Goal: Contribute content

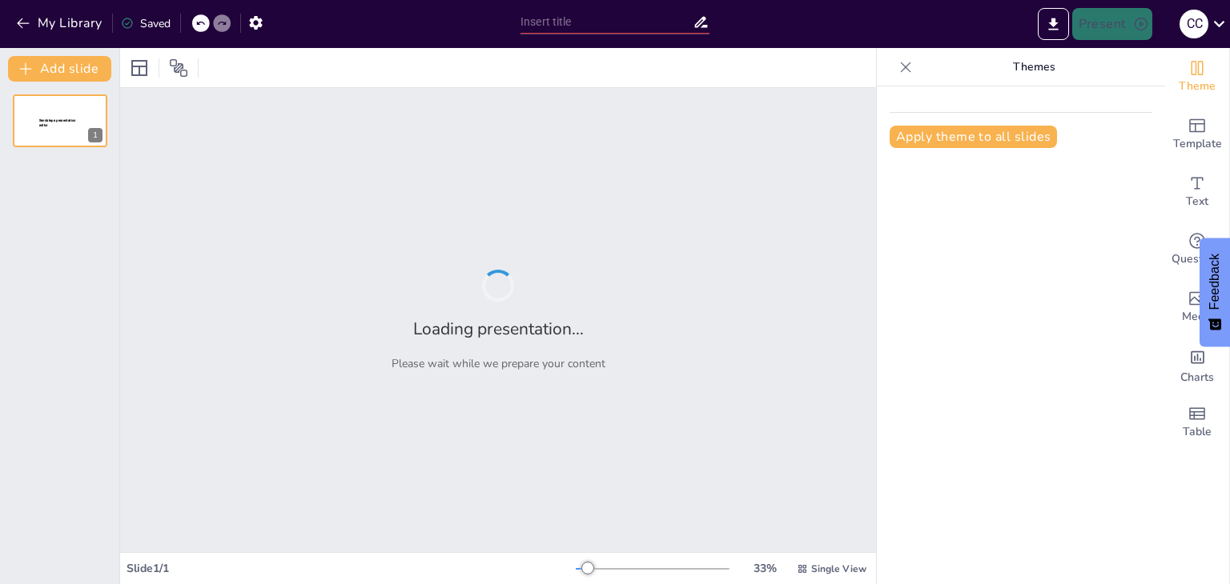
type input "Социальные аспекты изучения русского языка в современном мире"
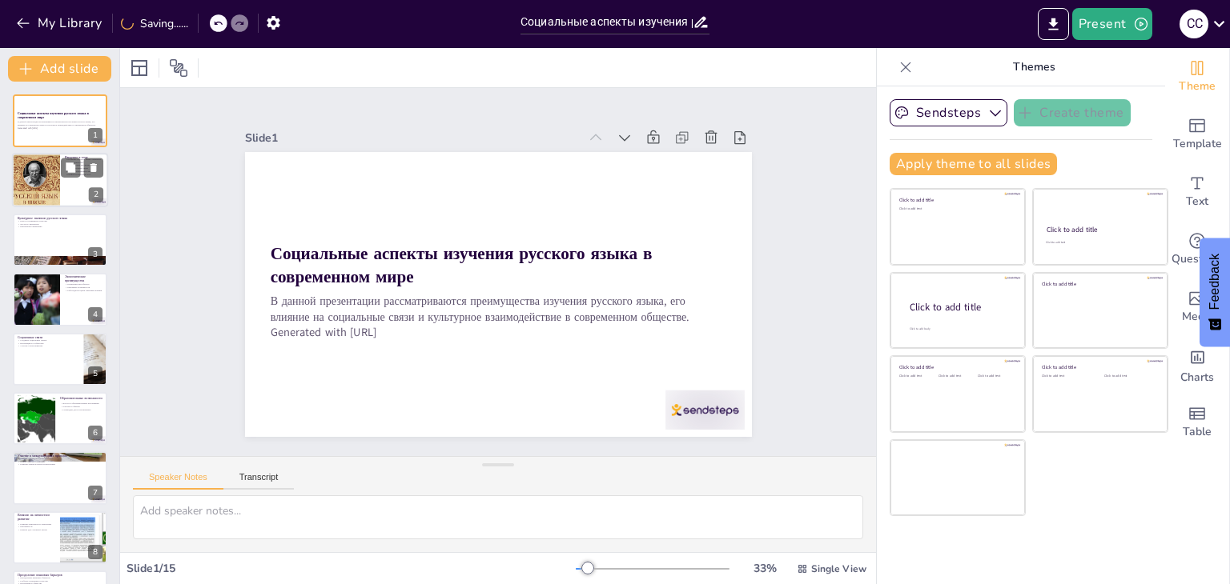
click at [38, 196] on div at bounding box center [36, 181] width 96 height 54
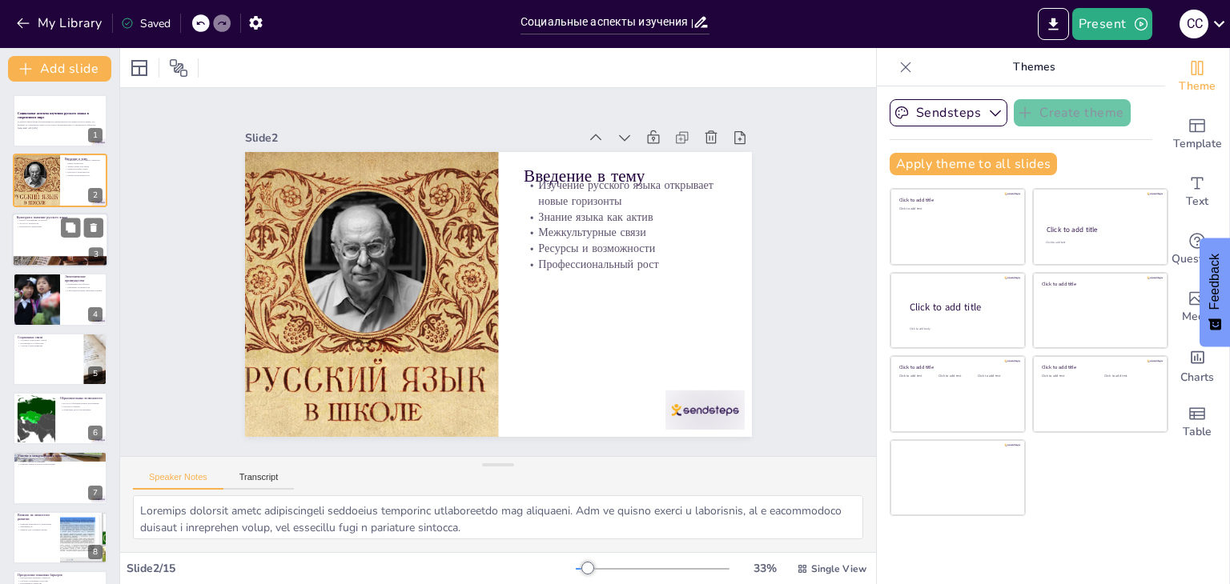
click at [35, 240] on div at bounding box center [60, 240] width 96 height 54
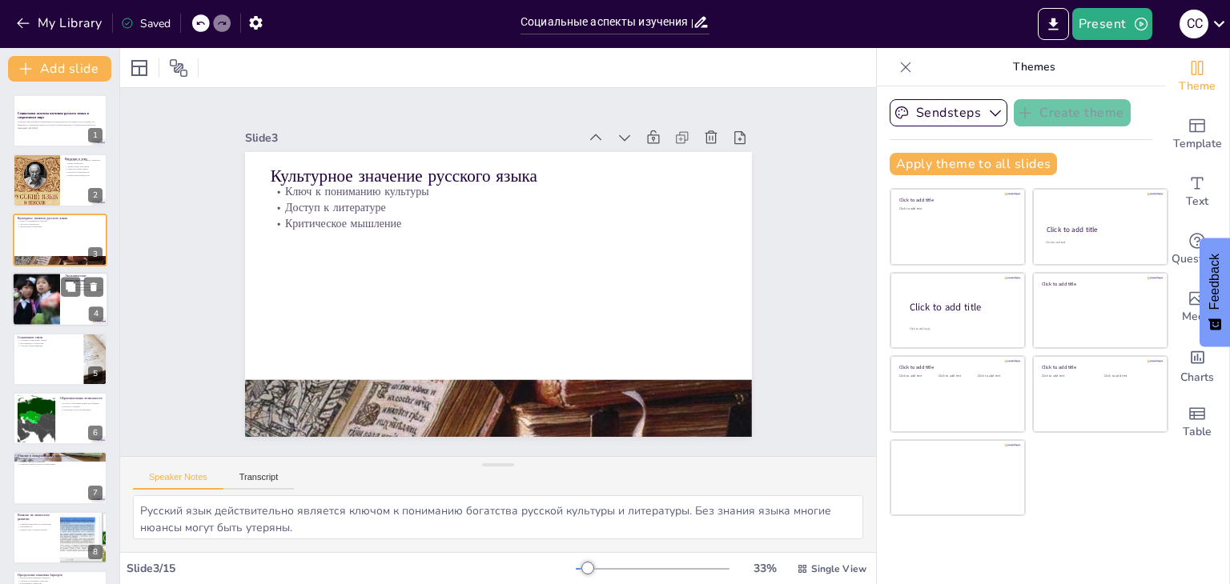
click at [37, 301] on div at bounding box center [36, 299] width 96 height 54
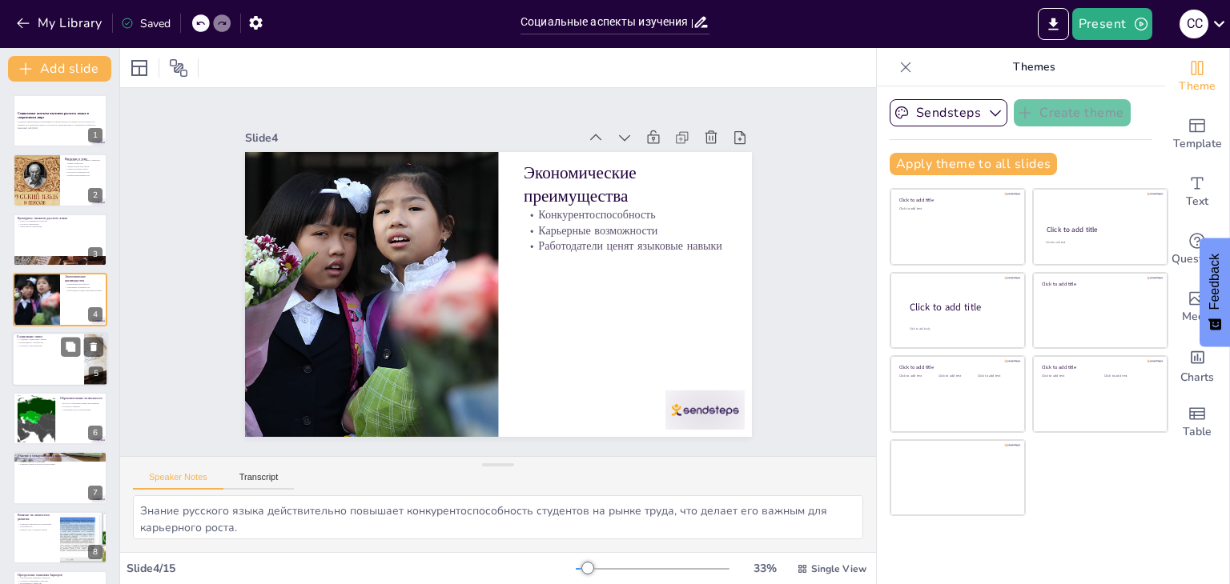
click at [45, 360] on div at bounding box center [60, 359] width 96 height 54
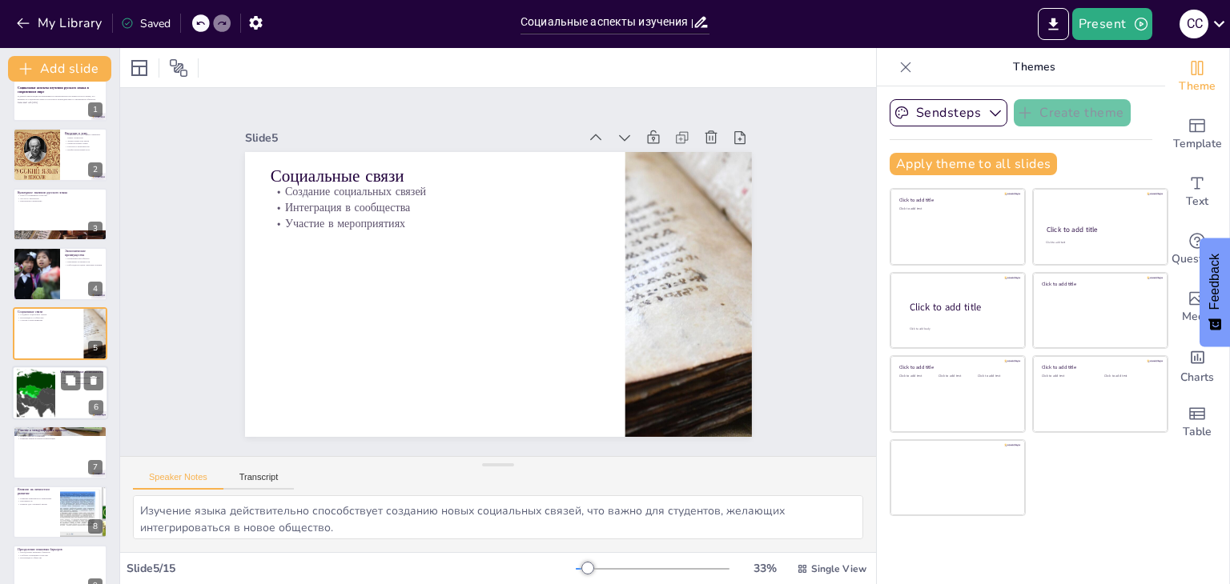
click at [44, 379] on div at bounding box center [36, 393] width 98 height 49
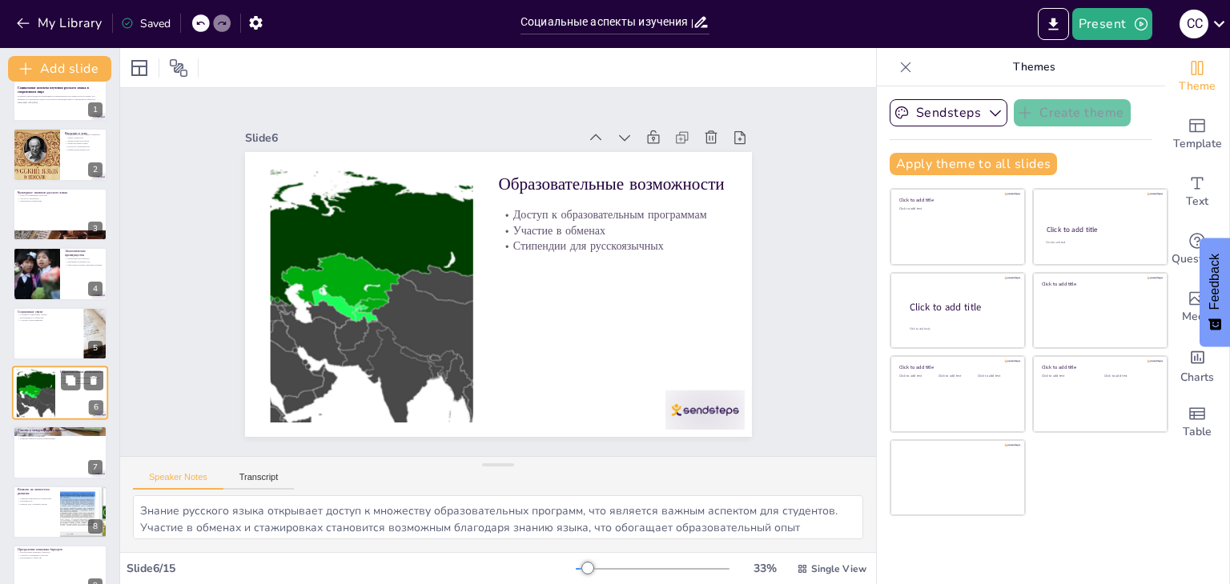
scroll to position [86, 0]
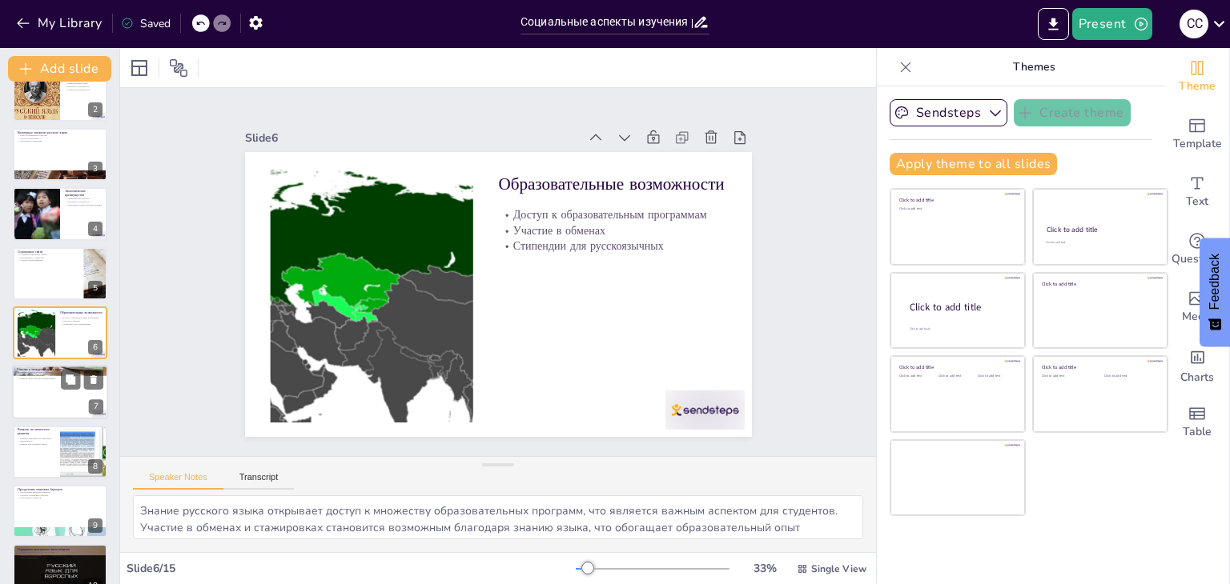
click at [35, 407] on div at bounding box center [60, 393] width 96 height 54
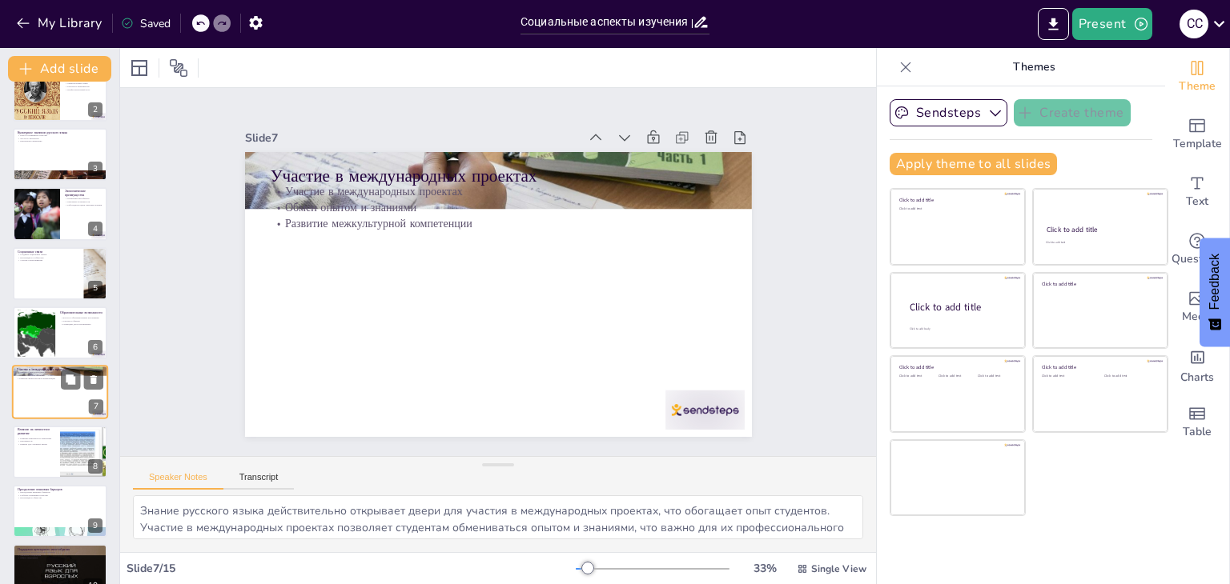
scroll to position [145, 0]
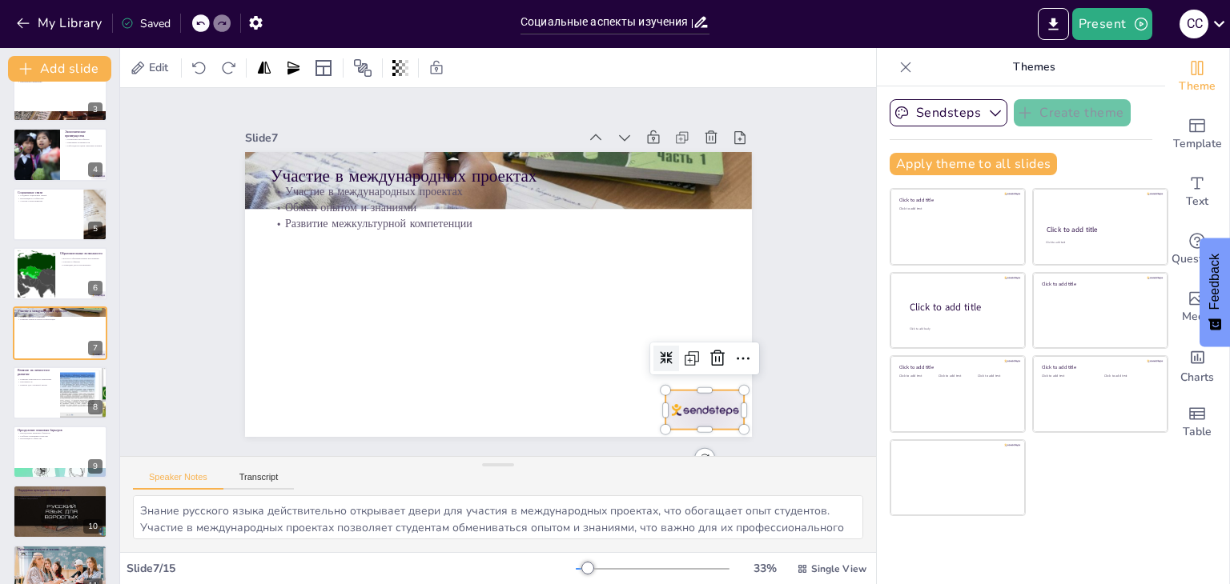
click at [628, 466] on div at bounding box center [583, 505] width 87 height 78
click at [50, 391] on div at bounding box center [60, 393] width 96 height 54
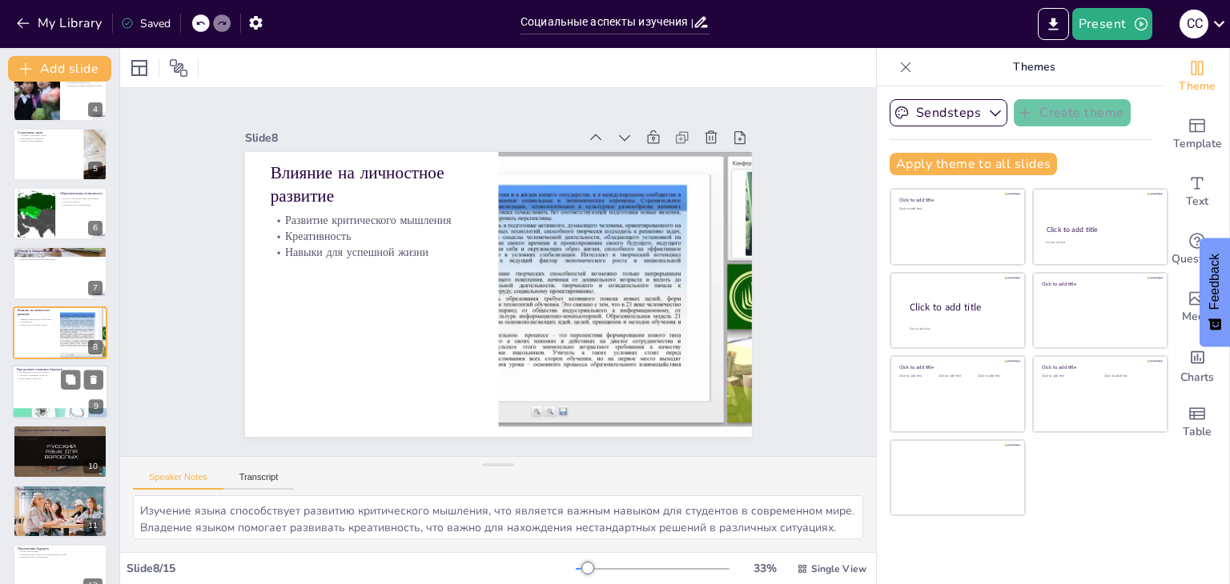
click at [16, 407] on div at bounding box center [60, 414] width 96 height 48
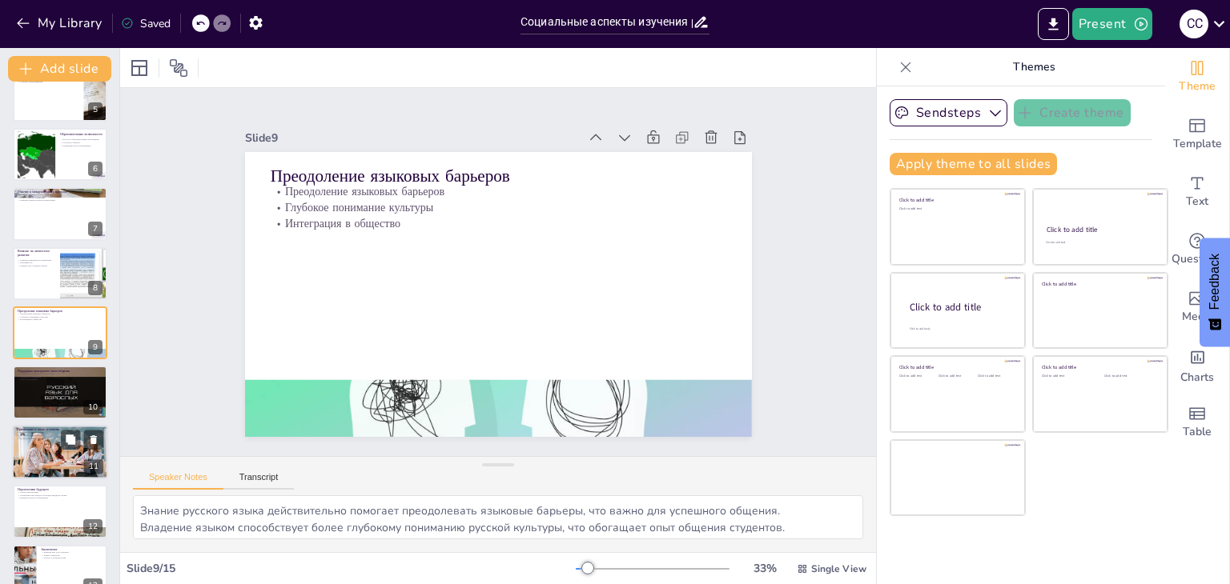
click at [27, 453] on div at bounding box center [60, 452] width 96 height 64
type textarea "Знание русского языка действительно играет важную роль в научных исследованиях,…"
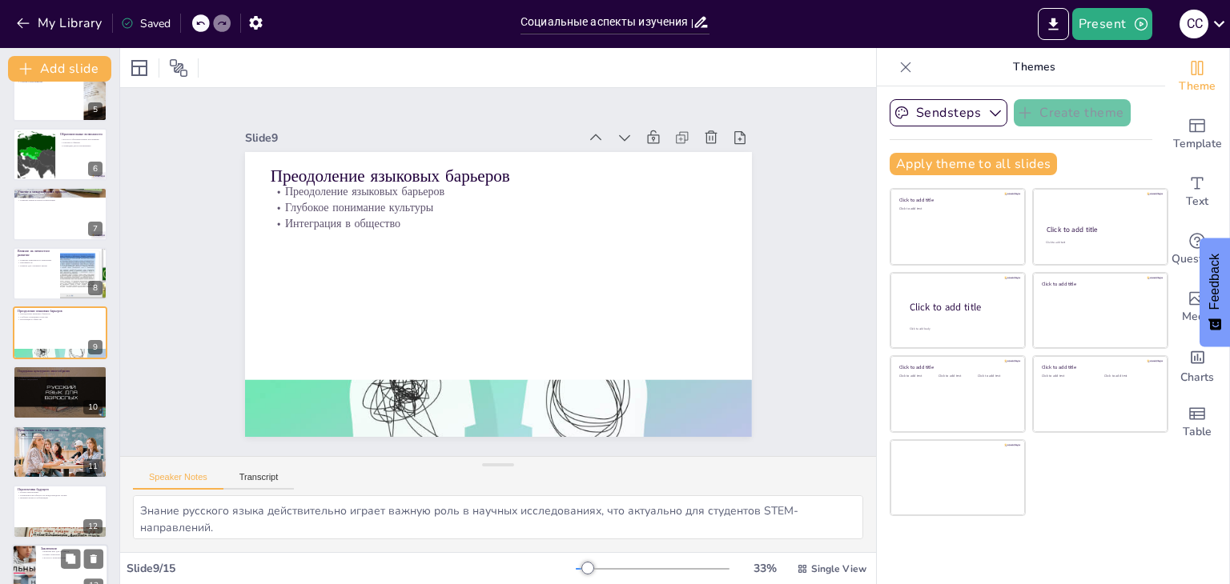
scroll to position [383, 0]
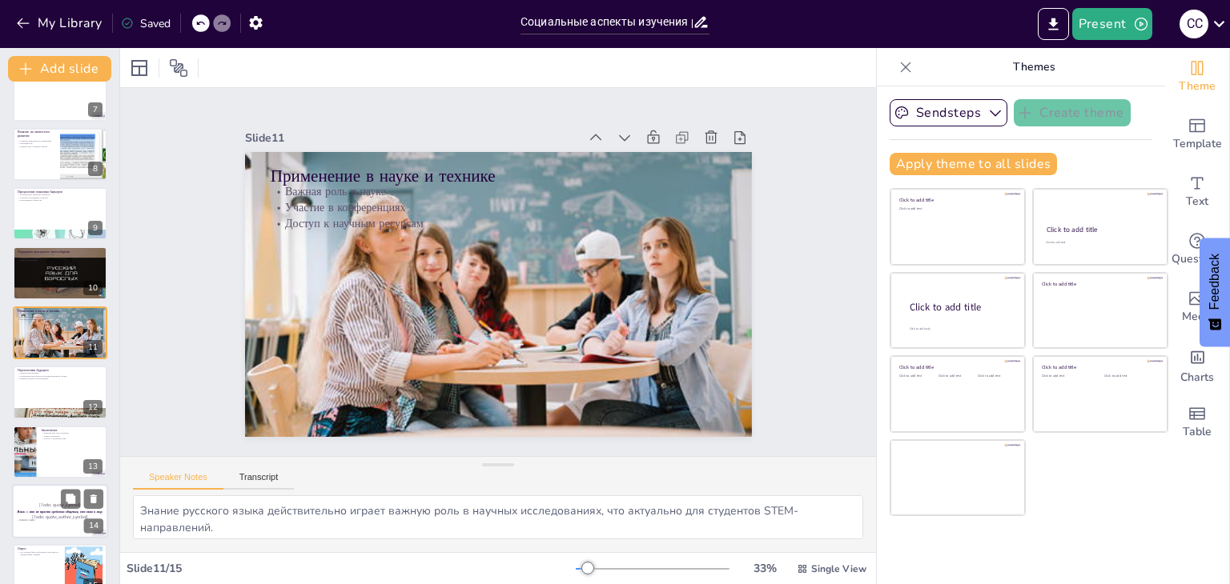
click at [28, 503] on p "[Todo: quote_symbol]" at bounding box center [60, 505] width 86 height 7
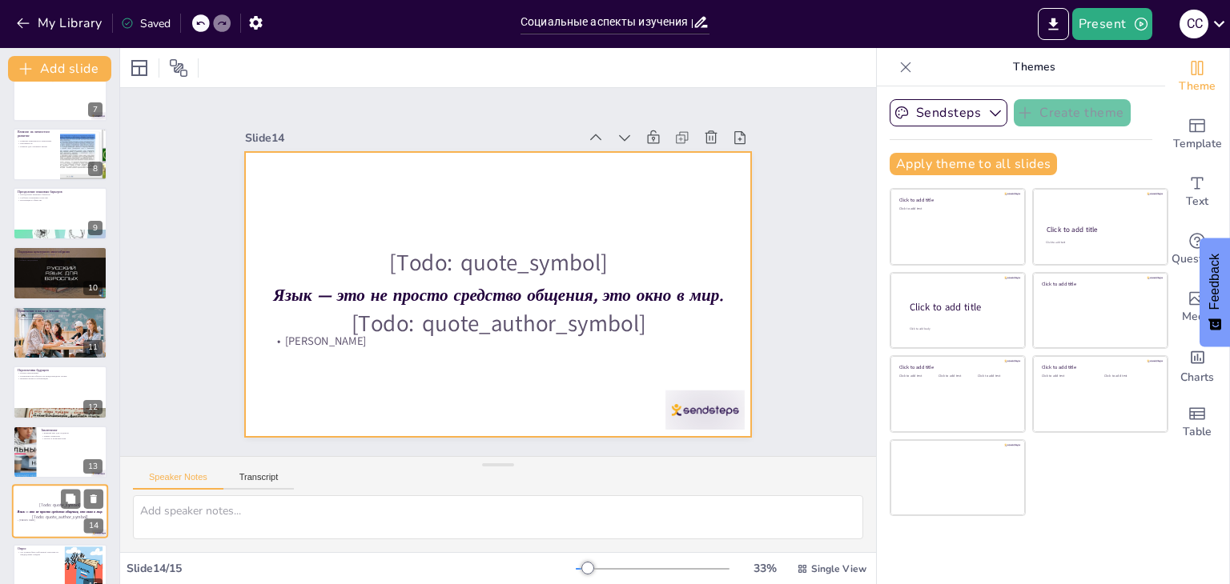
scroll to position [410, 0]
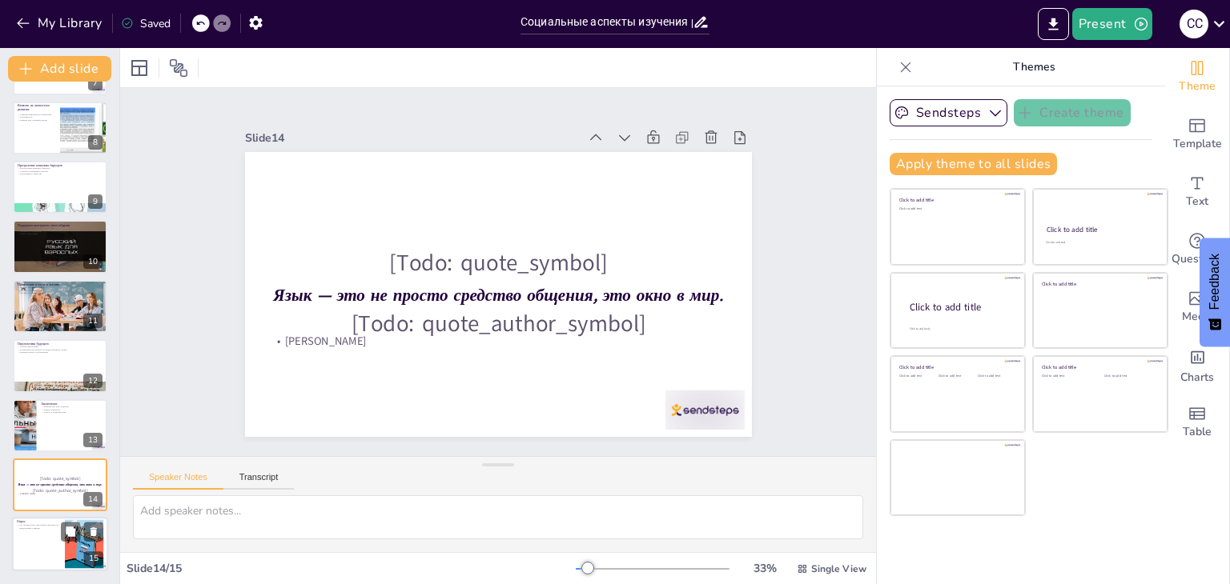
click at [38, 545] on div at bounding box center [60, 545] width 96 height 54
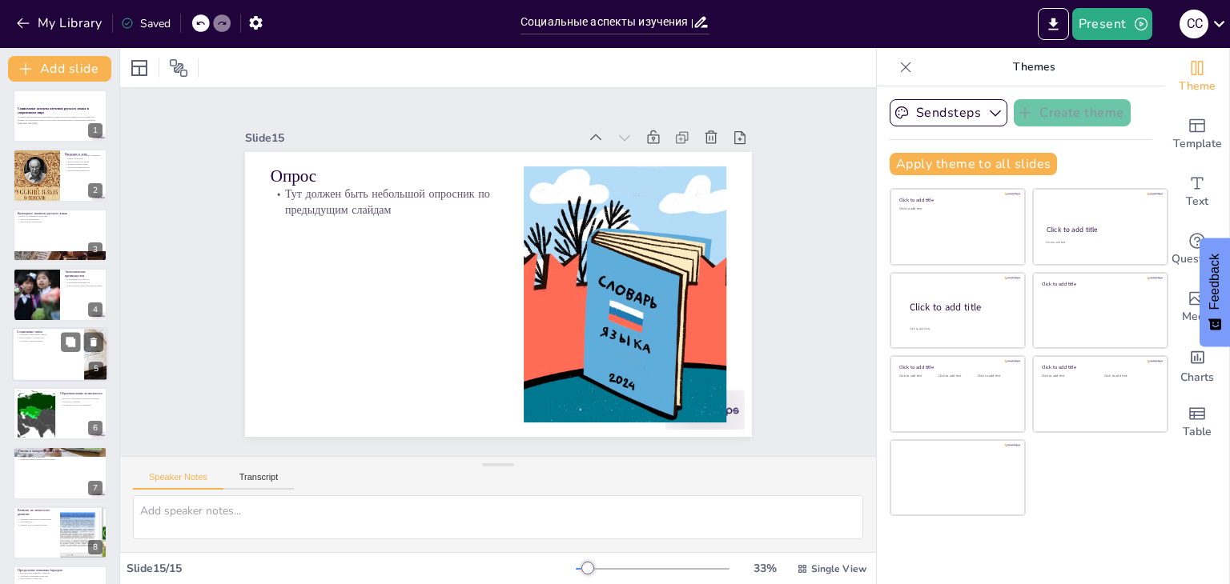
scroll to position [0, 0]
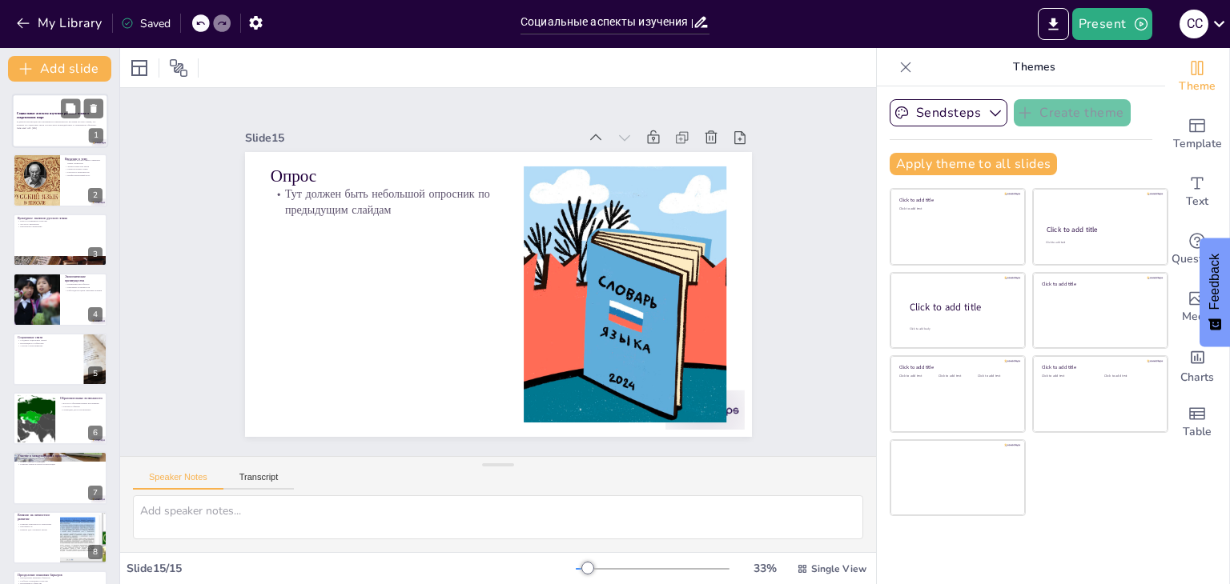
click at [26, 114] on strong "Социальные аспекты изучения русского языка в современном мире" at bounding box center [53, 115] width 73 height 9
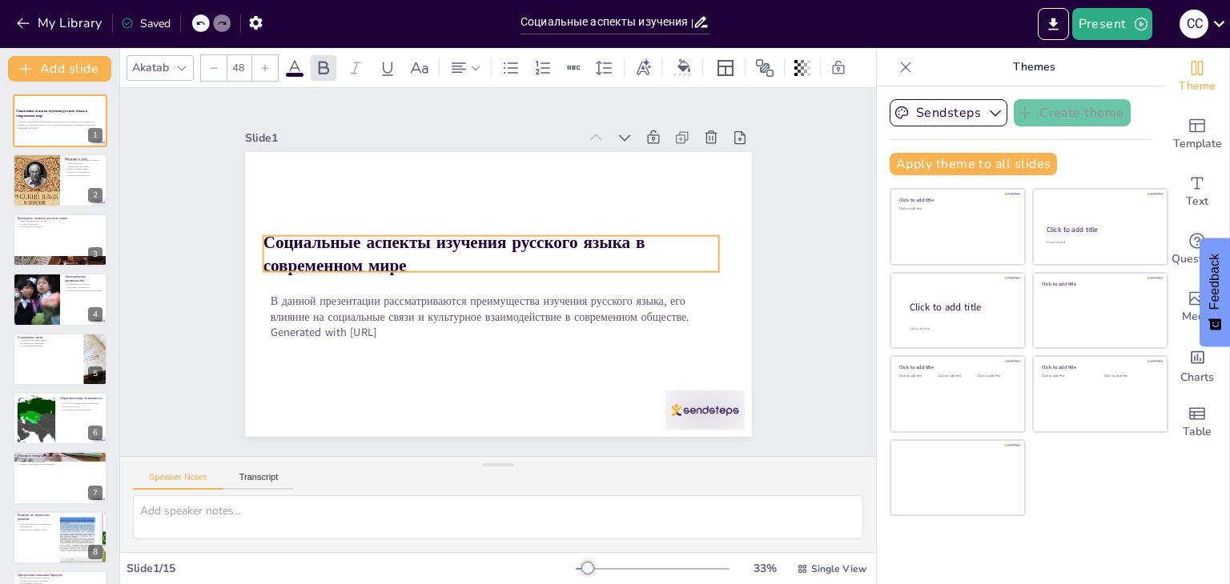
drag, startPoint x: 286, startPoint y: 263, endPoint x: 437, endPoint y: 254, distance: 151.6
click at [437, 254] on p "Социальные аспекты изучения русского языка в современном мире" at bounding box center [511, 288] width 448 height 186
click at [371, 254] on strong "Социальные аспекты изучения русского языка в современном мире" at bounding box center [461, 230] width 377 height 140
click at [371, 254] on strong "Социальные аспекты изучения русского языка в современном мире" at bounding box center [549, 276] width 370 height 162
drag, startPoint x: 387, startPoint y: 260, endPoint x: 368, endPoint y: 256, distance: 19.6
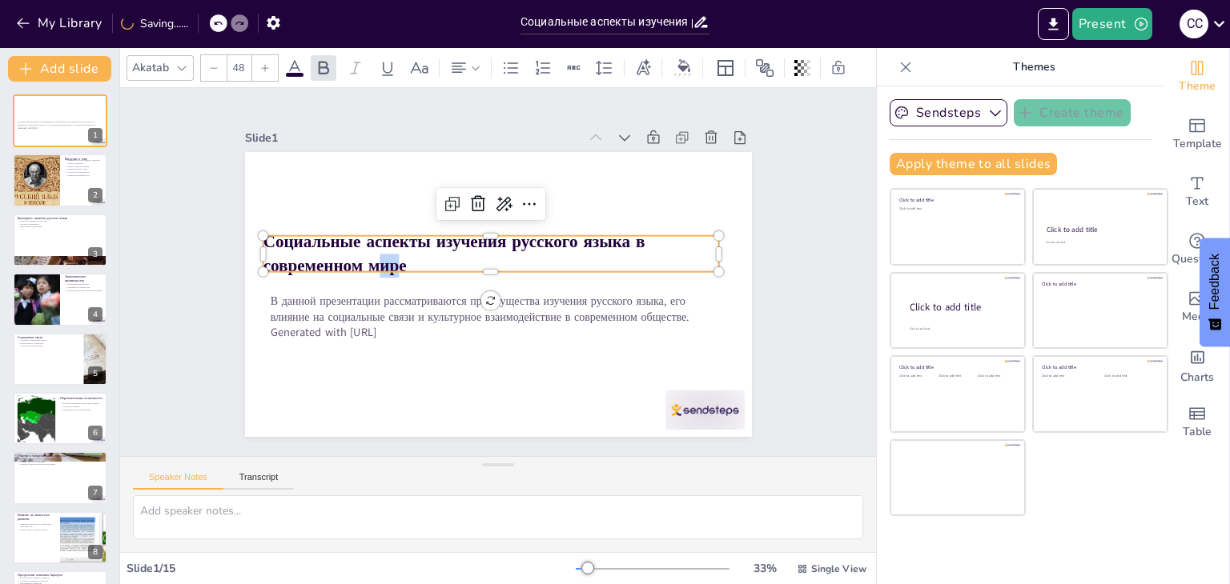
click at [368, 256] on strong "Социальные аспекты изучения русского языка в современном мире" at bounding box center [449, 302] width 211 height 354
click at [398, 260] on strong "Социальные аспекты изучения русского языка в современном мире" at bounding box center [497, 219] width 198 height 358
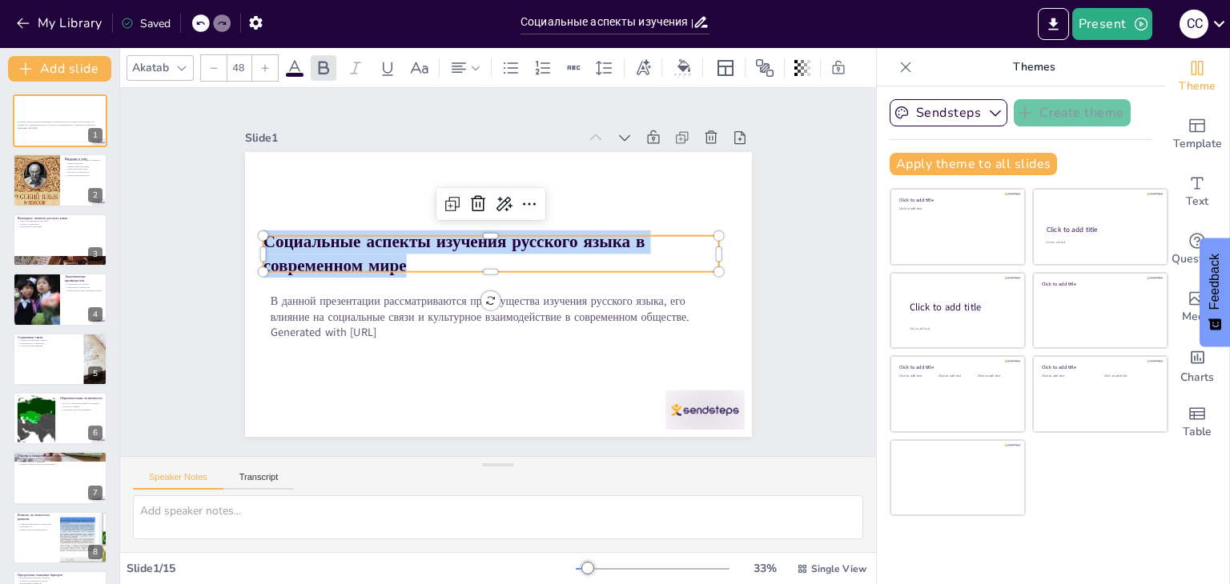
drag, startPoint x: 392, startPoint y: 260, endPoint x: 299, endPoint y: 243, distance: 95.3
click at [299, 243] on strong "Социальные аспекты изучения русского языка в современном мире" at bounding box center [461, 230] width 377 height 140
copy strong "Социальные аспекты изучения русского языка в современном мире"
